Goal: Information Seeking & Learning: Check status

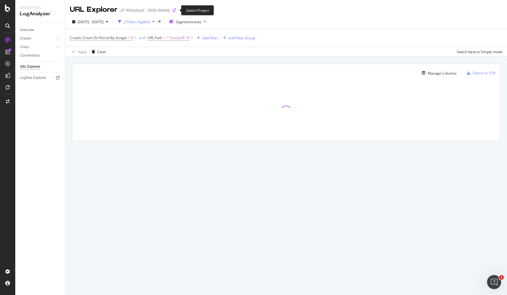
click at [174, 11] on icon "arrow-right-arrow-left" at bounding box center [174, 10] width 4 height 4
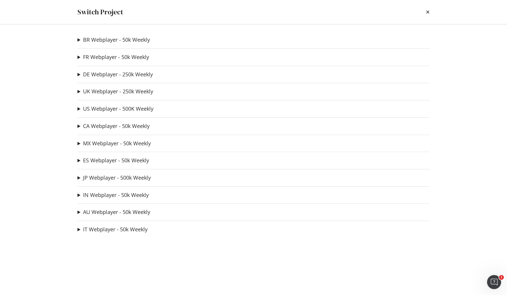
click at [104, 122] on div "BR Webplayer - 50k Weekly BR TDP Testing Ad-Hoc Project FR Webplayer - 50k Week…" at bounding box center [253, 159] width 375 height 270
click at [104, 124] on link "CA Webplayer - 50k Weekly" at bounding box center [116, 126] width 67 height 6
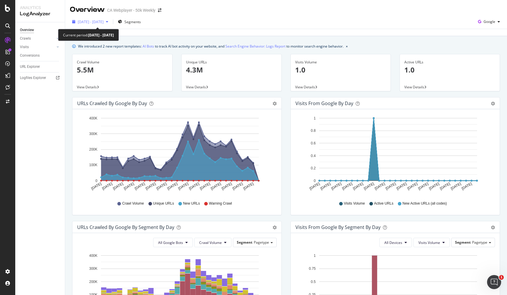
click at [104, 23] on span "[DATE] - [DATE]" at bounding box center [91, 21] width 26 height 5
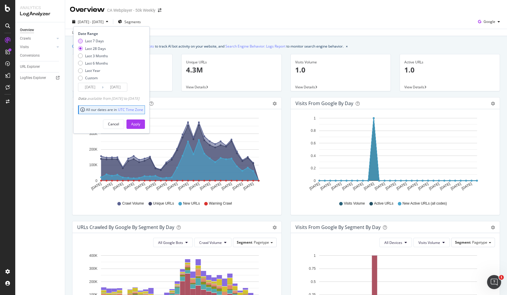
click at [94, 42] on div "Last 7 Days" at bounding box center [94, 40] width 19 height 5
type input "[DATE]"
click at [140, 126] on div "Apply" at bounding box center [135, 123] width 9 height 5
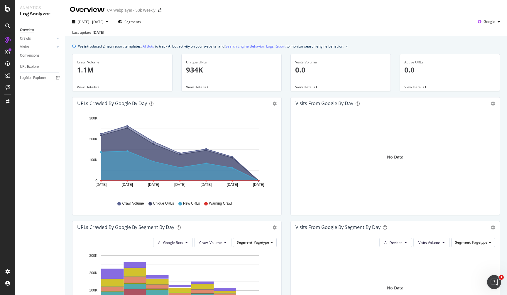
click at [91, 85] on span "View Details" at bounding box center [87, 86] width 20 height 5
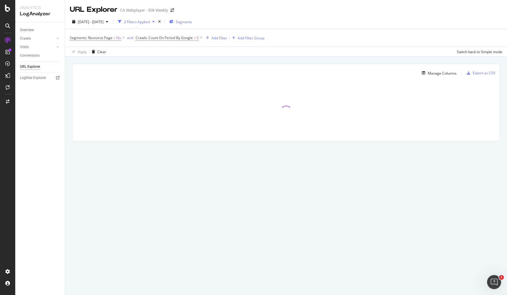
click at [192, 22] on span "Segments" at bounding box center [184, 21] width 16 height 5
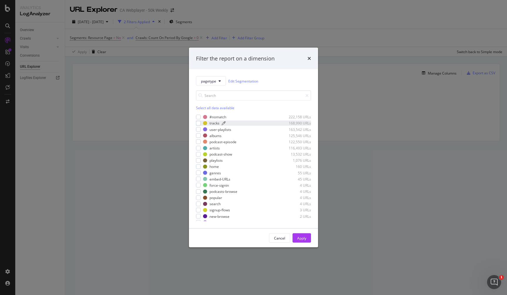
click at [212, 123] on div "tracks" at bounding box center [214, 123] width 10 height 5
click at [307, 238] on button "Apply" at bounding box center [301, 237] width 18 height 9
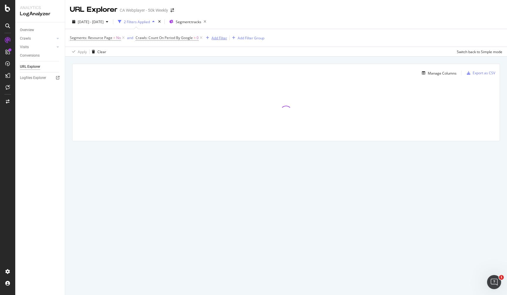
click at [222, 37] on div "Add Filter" at bounding box center [219, 37] width 16 height 5
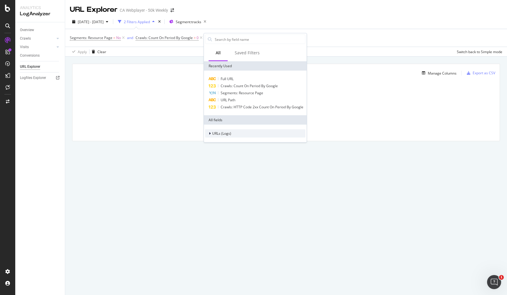
click at [223, 134] on span "URLs (Logs)" at bounding box center [221, 133] width 19 height 5
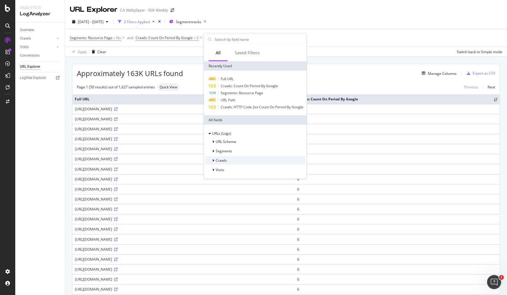
click at [238, 160] on div "Crawls" at bounding box center [255, 160] width 100 height 8
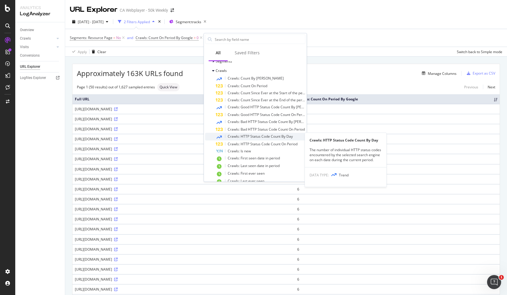
scroll to position [95, 0]
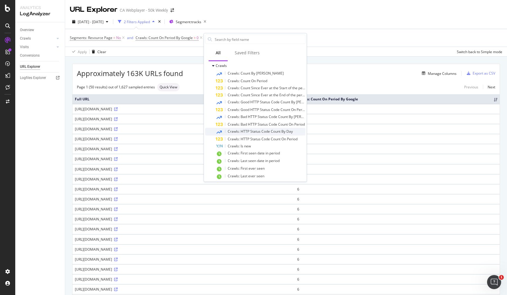
click at [261, 134] on span "Crawls: HTTP Status Code Count By Day" at bounding box center [260, 131] width 65 height 5
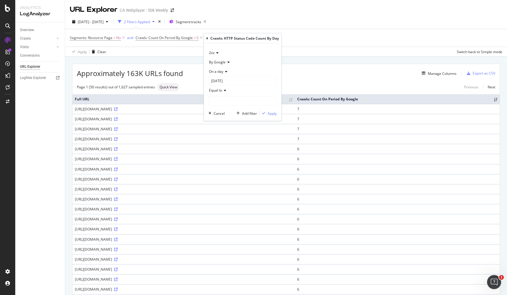
click at [214, 54] on span "2xx" at bounding box center [212, 52] width 6 height 5
click at [230, 105] on div "304" at bounding box center [241, 106] width 63 height 8
click at [222, 114] on div "Cancel" at bounding box center [218, 113] width 11 height 5
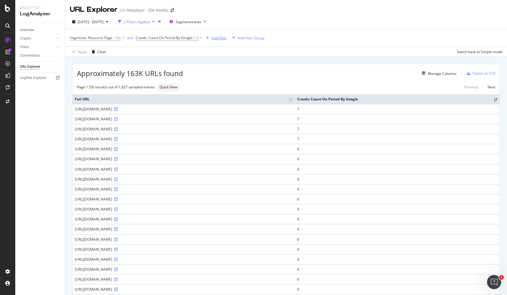
click at [219, 39] on div "Add Filter" at bounding box center [219, 37] width 16 height 5
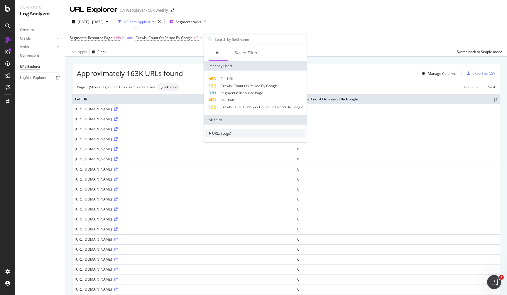
click at [230, 134] on span "URLs (Logs)" at bounding box center [221, 133] width 19 height 5
click at [237, 161] on div "Crawls" at bounding box center [255, 160] width 100 height 8
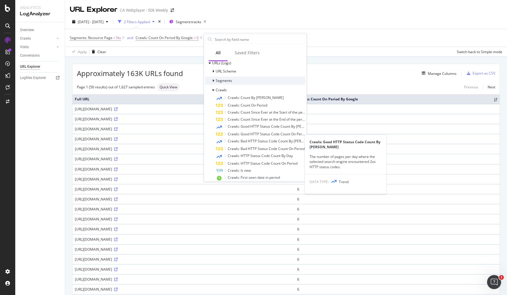
scroll to position [85, 0]
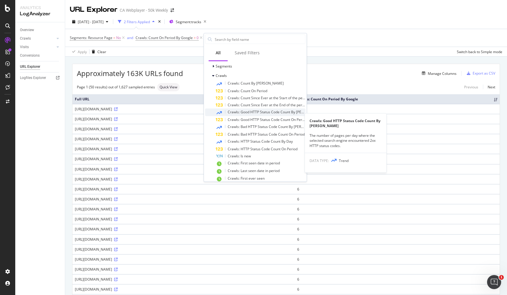
click at [256, 114] on span "Crawls: Good HTTP Status Code Count By [PERSON_NAME]" at bounding box center [276, 111] width 96 height 5
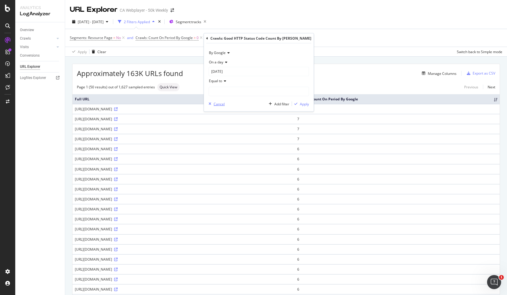
click at [220, 104] on div "Cancel" at bounding box center [218, 103] width 11 height 5
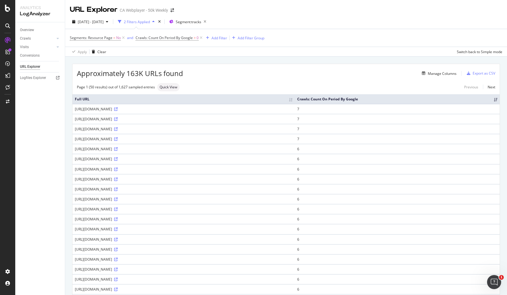
click at [215, 42] on div "Segments: Resource Page = No and Crawls: Count On Period By Google > 0 Add Filt…" at bounding box center [286, 38] width 432 height 18
click at [215, 40] on div "Add Filter" at bounding box center [215, 38] width 23 height 6
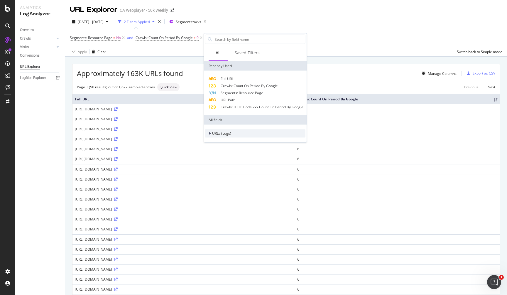
click at [243, 132] on div "URLs (Logs)" at bounding box center [255, 133] width 100 height 8
click at [243, 161] on div "Crawls" at bounding box center [255, 160] width 100 height 8
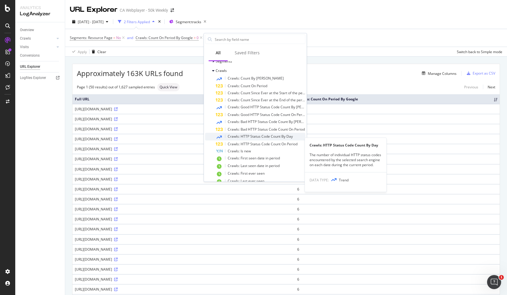
click at [250, 139] on span "Crawls: HTTP Status Code Count By Day" at bounding box center [260, 136] width 65 height 5
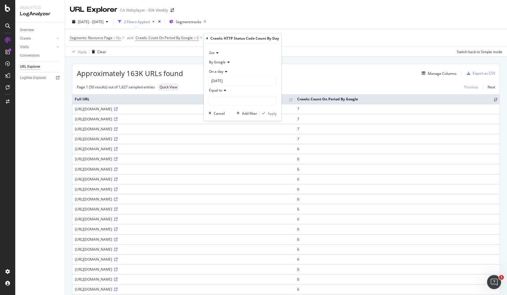
click at [222, 70] on span "On a day" at bounding box center [216, 71] width 14 height 5
click at [240, 71] on div "On a day" at bounding box center [242, 71] width 68 height 9
click at [216, 55] on div "2xx" at bounding box center [242, 52] width 68 height 9
click at [223, 116] on div "304" at bounding box center [241, 118] width 63 height 8
click at [218, 74] on div "On a day" at bounding box center [242, 71] width 68 height 9
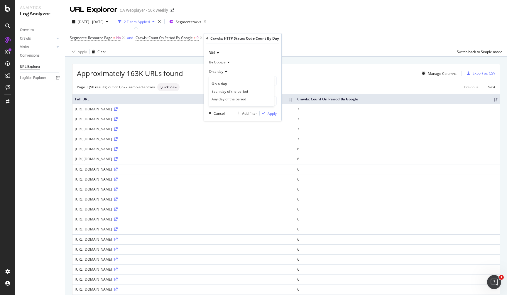
click at [219, 72] on span "On a day" at bounding box center [216, 71] width 14 height 5
click at [229, 99] on span "Any day of the period" at bounding box center [228, 98] width 35 height 5
click at [228, 94] on input "number" at bounding box center [242, 91] width 68 height 9
click at [220, 81] on span "Equal to" at bounding box center [215, 80] width 13 height 5
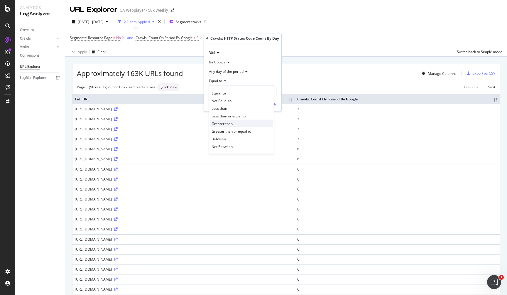
click at [223, 121] on div "Greater than" at bounding box center [241, 124] width 63 height 8
click at [226, 93] on input "number" at bounding box center [242, 91] width 68 height 9
type input "0"
click at [220, 104] on div "Cancel" at bounding box center [218, 103] width 11 height 5
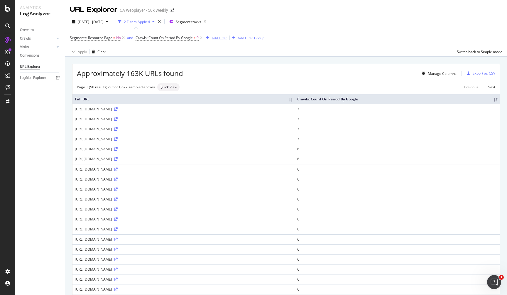
click at [224, 35] on div "Add Filter" at bounding box center [215, 38] width 23 height 6
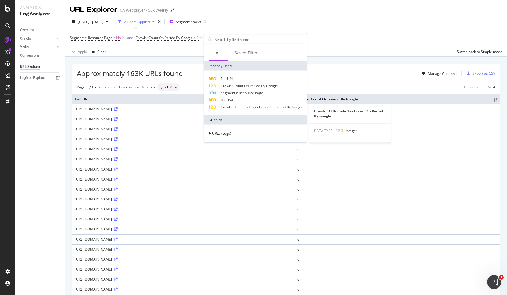
click at [333, 32] on div "Segments: Resource Page = No and Crawls: Count On Period By Google > 0 Add Filt…" at bounding box center [286, 38] width 432 height 18
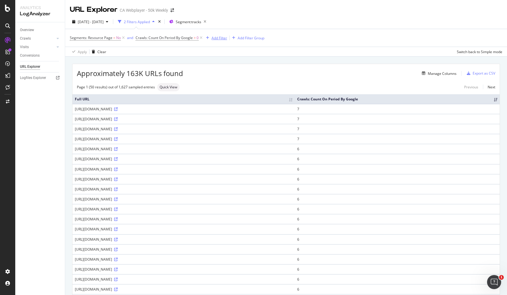
click at [211, 35] on div "Add Filter" at bounding box center [215, 38] width 23 height 6
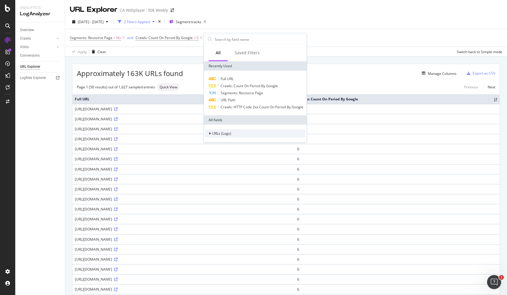
click at [227, 136] on div "URLs (Logs)" at bounding box center [255, 133] width 100 height 8
click at [235, 162] on div "Crawls" at bounding box center [255, 160] width 100 height 8
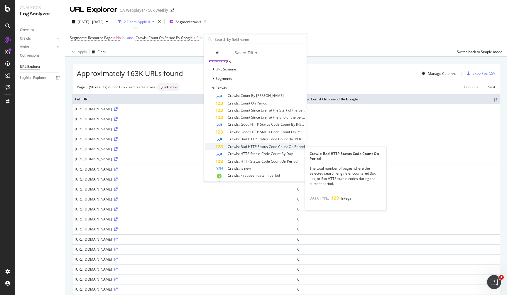
scroll to position [75, 0]
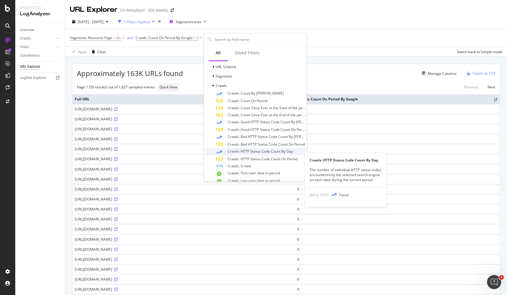
click at [273, 154] on span "Crawls: HTTP Status Code Count By Day" at bounding box center [260, 151] width 65 height 5
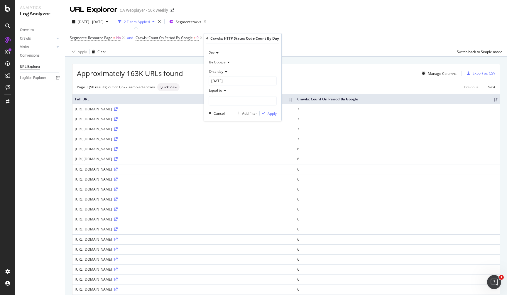
click at [215, 51] on div "2xx" at bounding box center [242, 52] width 68 height 9
click at [222, 116] on div "304" at bounding box center [241, 118] width 63 height 8
click at [222, 81] on input "[DATE]" at bounding box center [242, 80] width 68 height 9
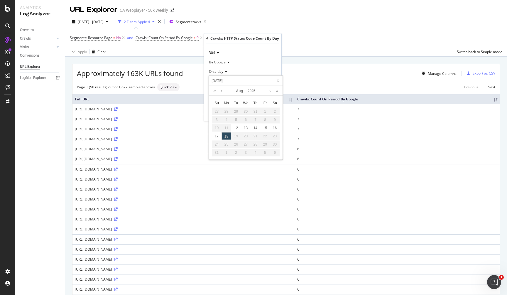
click at [223, 71] on span "On a day" at bounding box center [216, 71] width 14 height 5
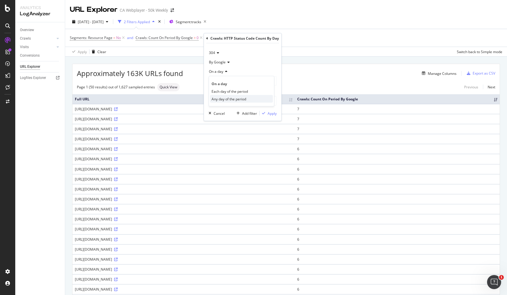
click at [223, 98] on span "Any day of the period" at bounding box center [228, 98] width 35 height 5
click at [224, 89] on input "number" at bounding box center [242, 91] width 68 height 9
click at [216, 79] on span "Equal to" at bounding box center [215, 80] width 13 height 5
click at [220, 121] on span "Greater than" at bounding box center [221, 123] width 21 height 5
click at [221, 91] on input "number" at bounding box center [242, 91] width 68 height 9
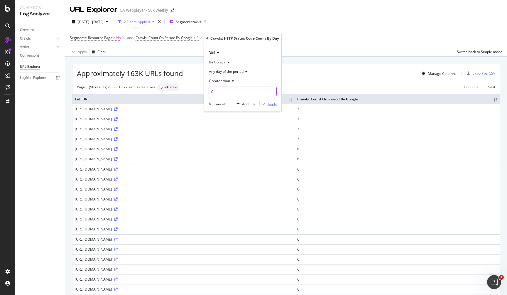
type input "0"
click at [268, 104] on div "Apply" at bounding box center [271, 103] width 9 height 5
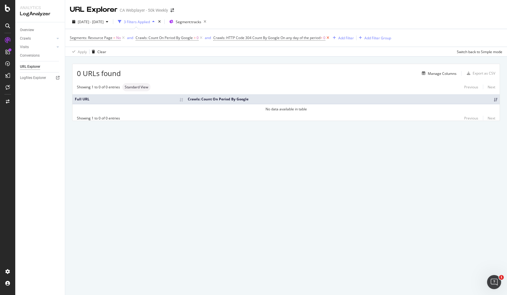
click at [330, 39] on icon at bounding box center [327, 38] width 5 height 6
